Goal: Book appointment/travel/reservation

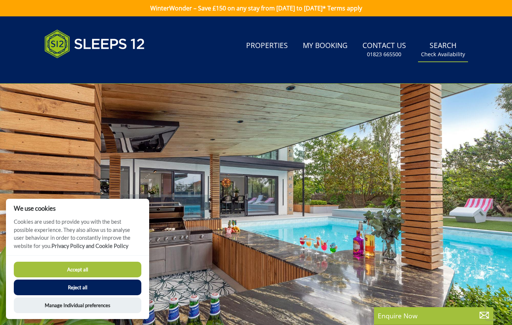
click at [452, 44] on link "Search Check Availability" at bounding box center [443, 50] width 50 height 24
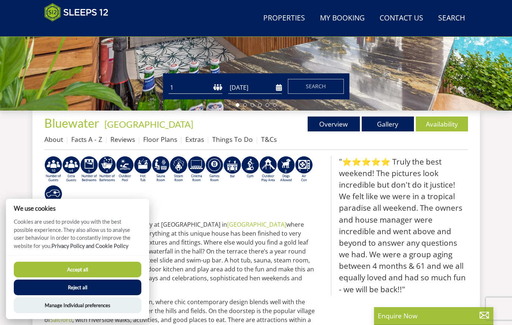
scroll to position [227, 0]
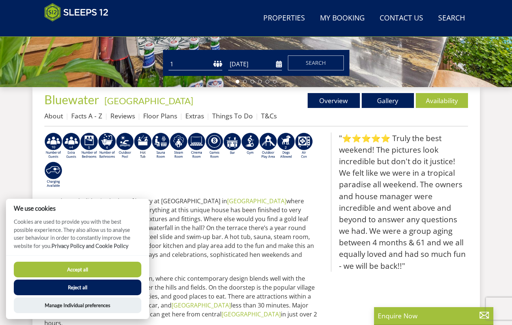
click at [193, 63] on select "1 2 3 4 5 6 7 8 9 10 11 12 13 14 15 16 17 18 19 20 21 22 23 24 25 26 27 28 29 3…" at bounding box center [195, 64] width 54 height 12
select select "9"
click at [168, 58] on select "1 2 3 4 5 6 7 8 9 10 11 12 13 14 15 16 17 18 19 20 21 22 23 24 25 26 27 28 29 3…" at bounding box center [195, 64] width 54 height 12
click at [243, 62] on input "[DATE]" at bounding box center [255, 64] width 54 height 12
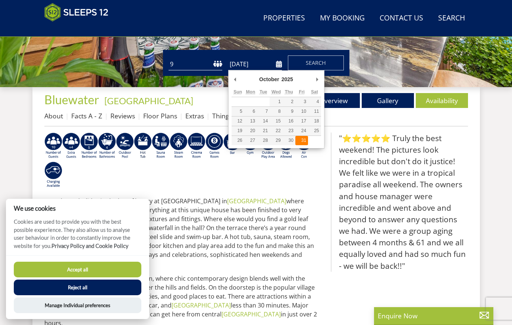
type input "[DATE]"
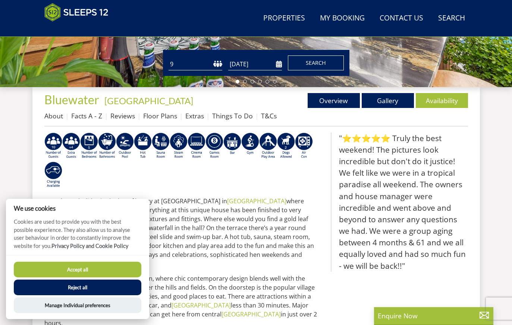
click at [307, 62] on span "Search" at bounding box center [316, 62] width 20 height 7
click at [119, 269] on button "Accept all" at bounding box center [77, 270] width 127 height 16
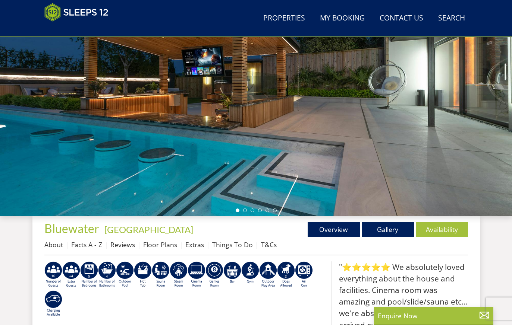
scroll to position [110, 0]
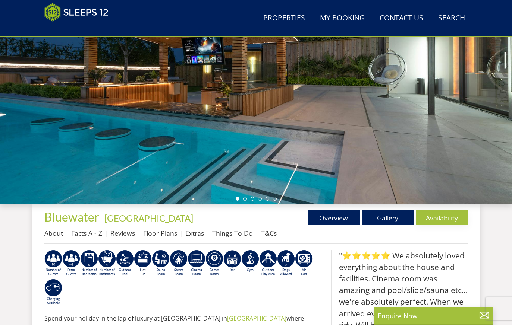
click at [444, 217] on link "Availability" at bounding box center [442, 218] width 52 height 15
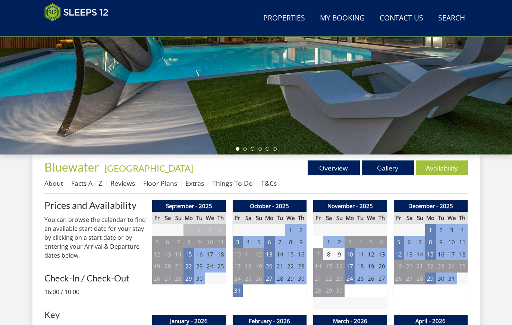
scroll to position [229, 0]
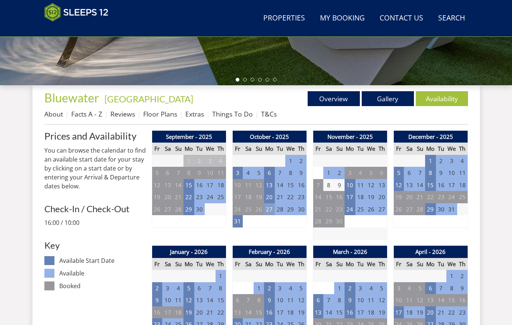
click at [268, 212] on td "27" at bounding box center [269, 210] width 10 height 12
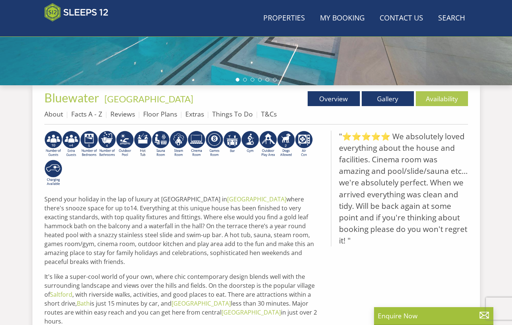
scroll to position [110, 0]
